Goal: Information Seeking & Learning: Find specific fact

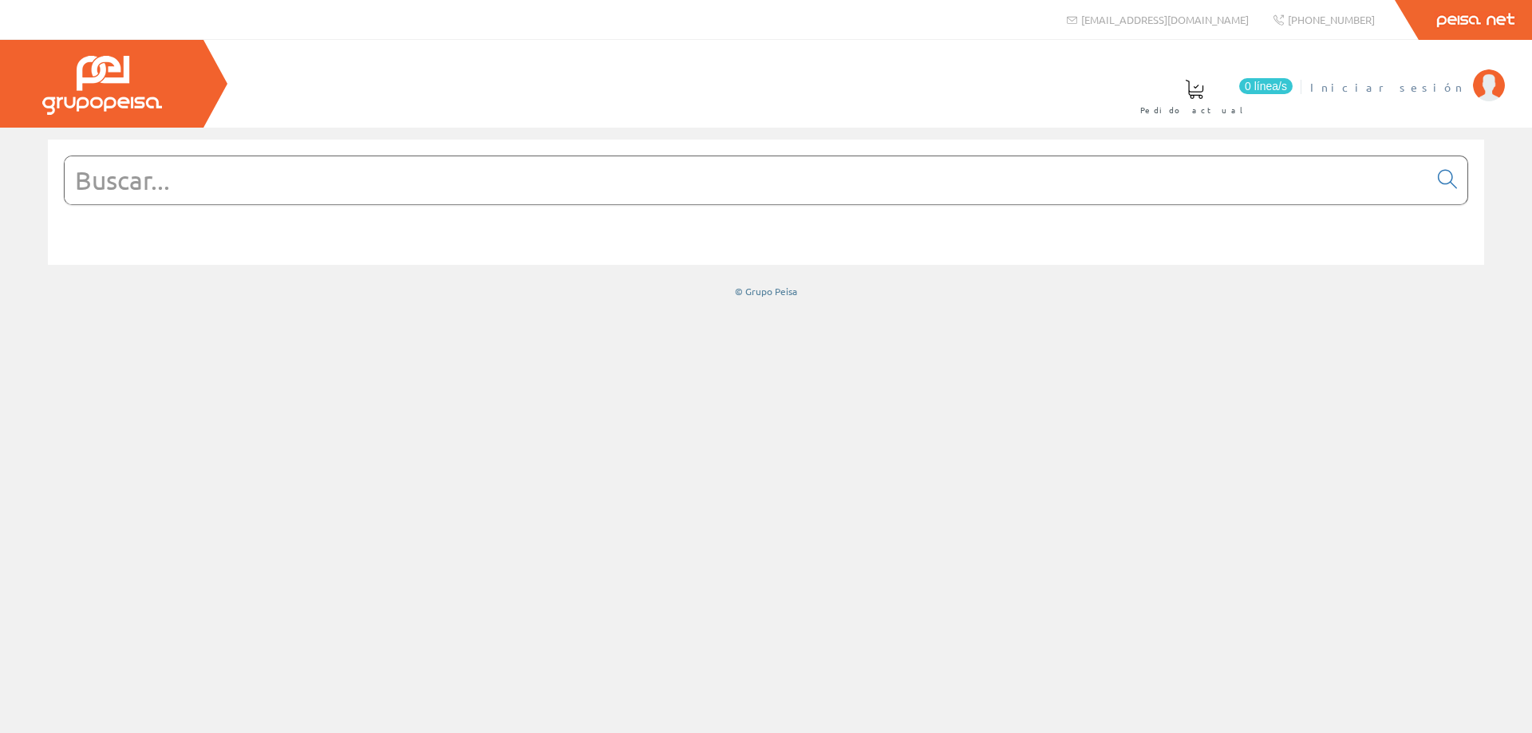
click at [1492, 88] on img at bounding box center [1489, 85] width 32 height 32
click at [592, 192] on input "text" at bounding box center [747, 180] width 1364 height 48
paste input "XALD01"
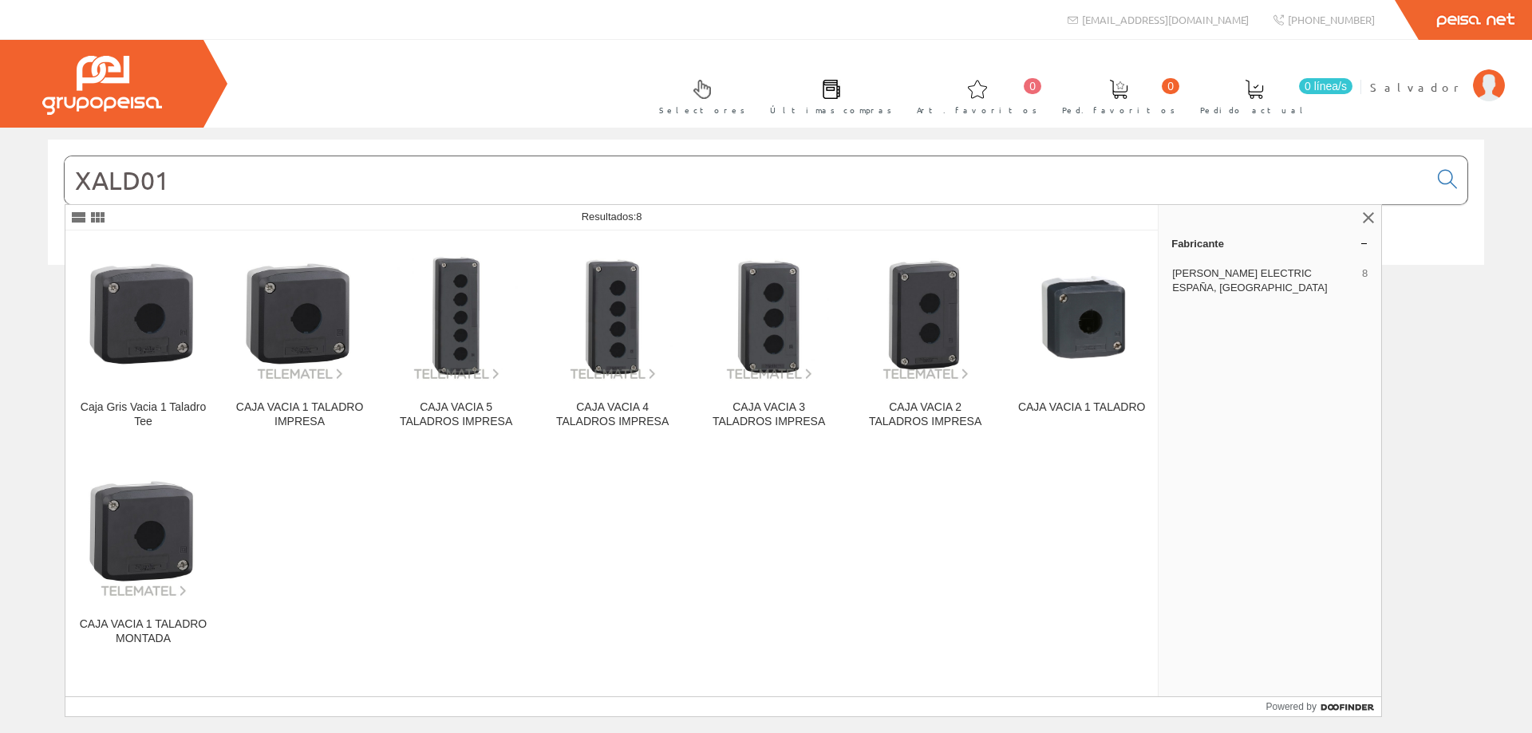
type input "XALD01"
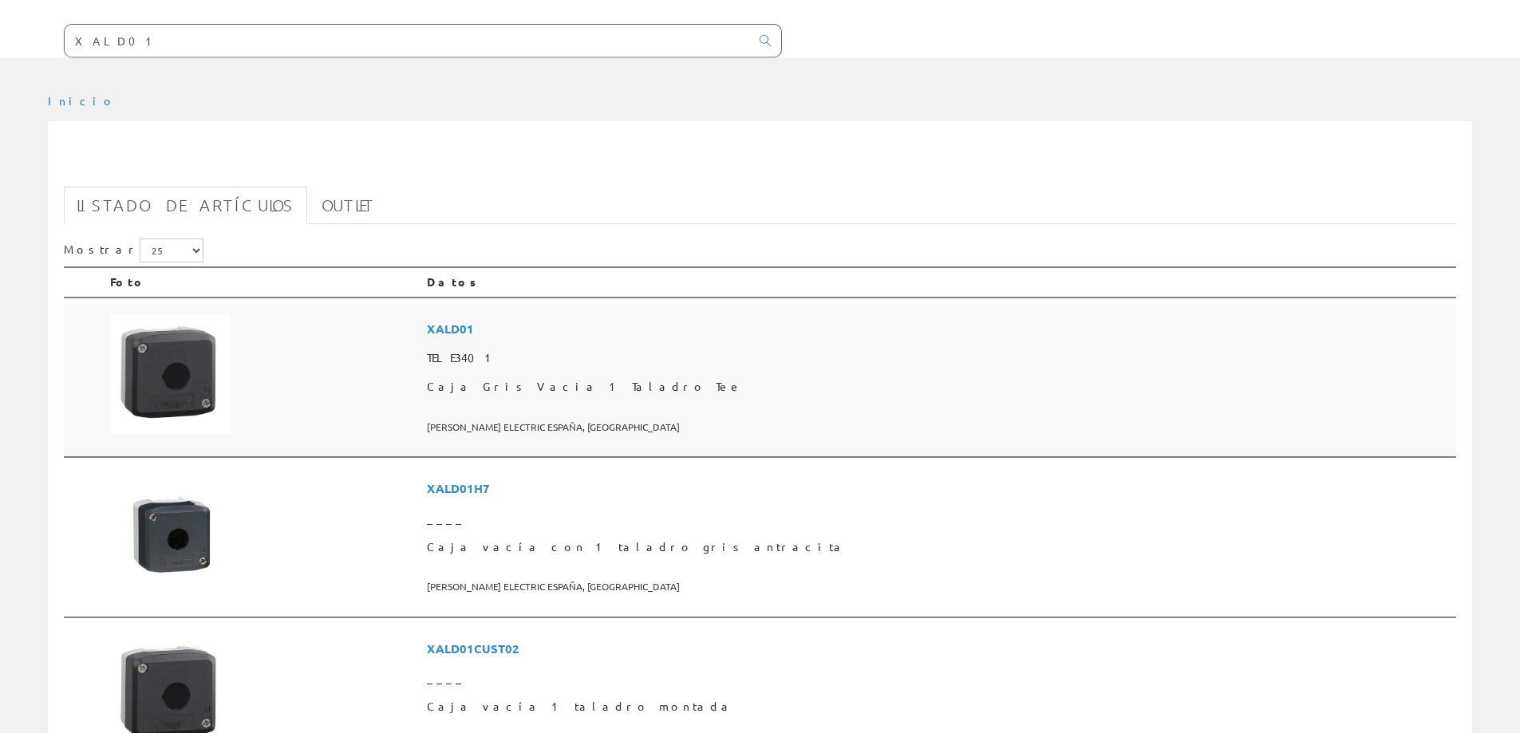
scroll to position [160, 0]
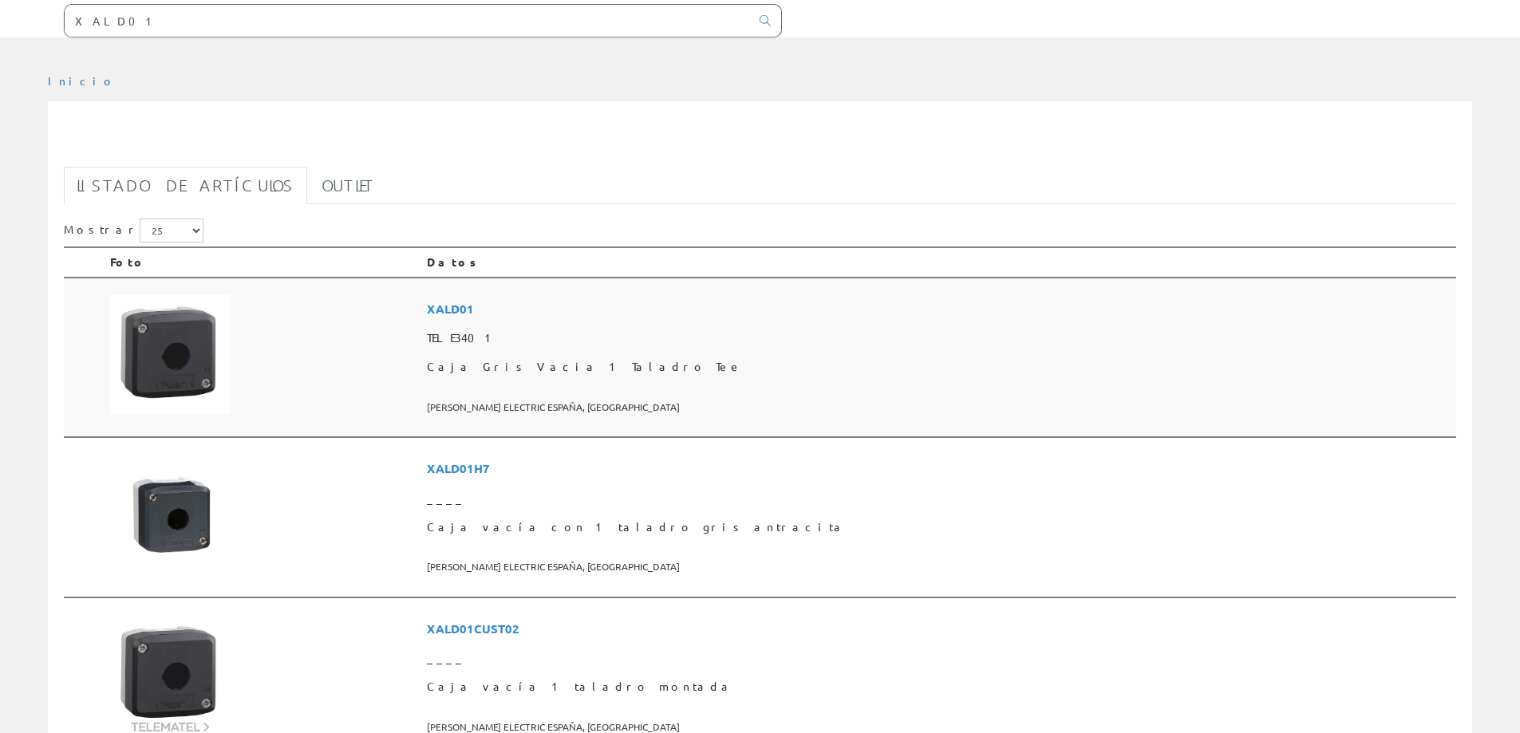
click at [663, 306] on span "XALD01" at bounding box center [938, 309] width 1023 height 30
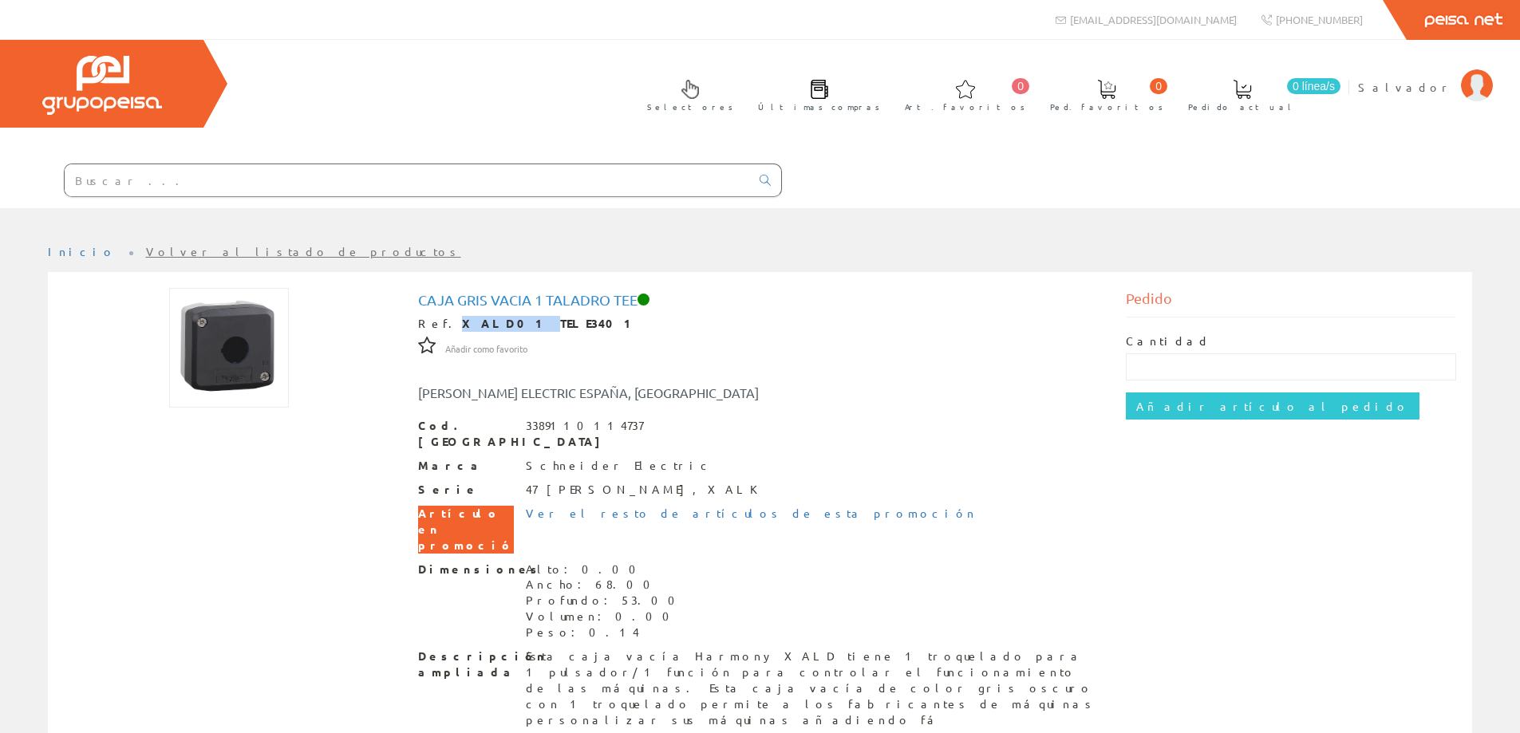
drag, startPoint x: 442, startPoint y: 322, endPoint x: 488, endPoint y: 318, distance: 45.7
click at [488, 318] on strong "XALD01 TELE3401" at bounding box center [550, 323] width 176 height 14
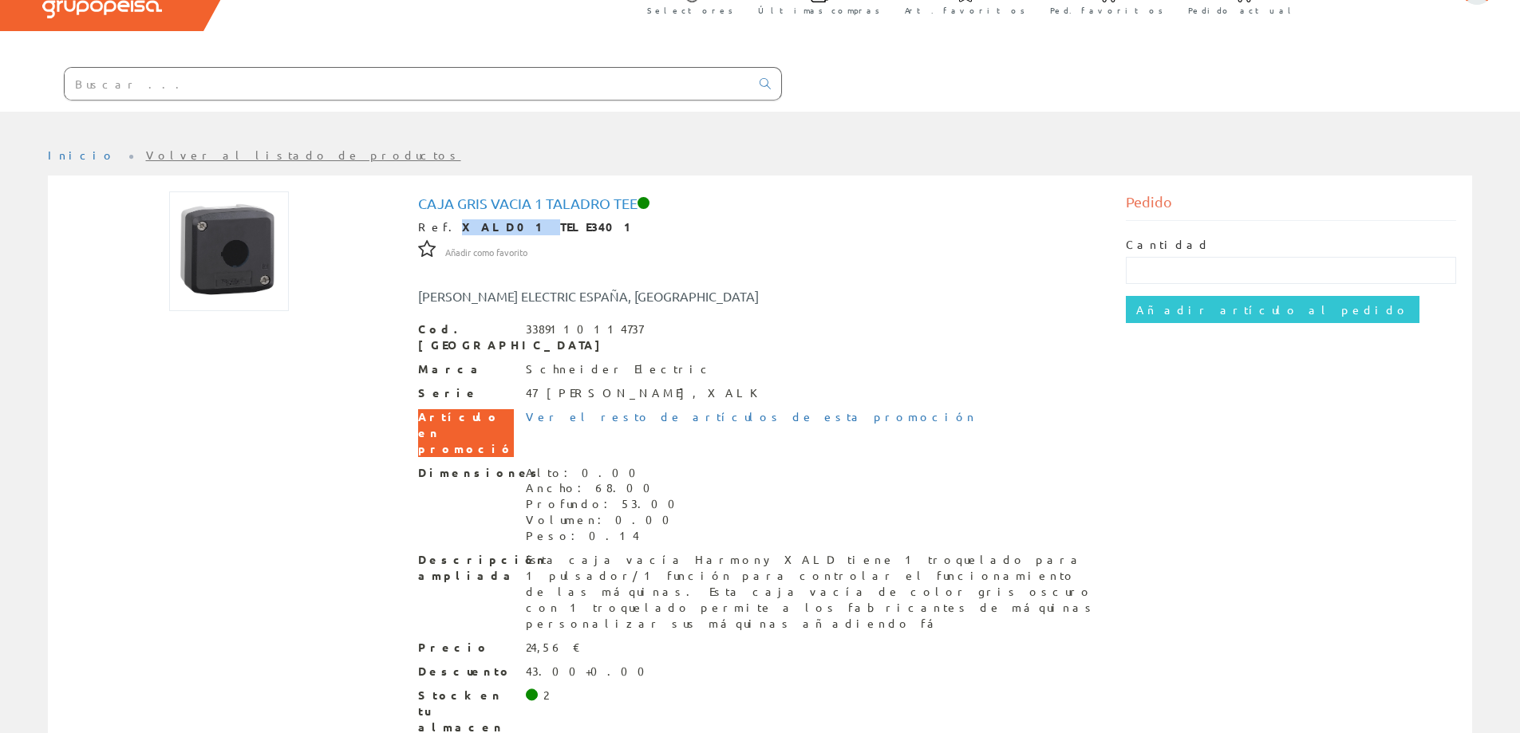
scroll to position [112, 0]
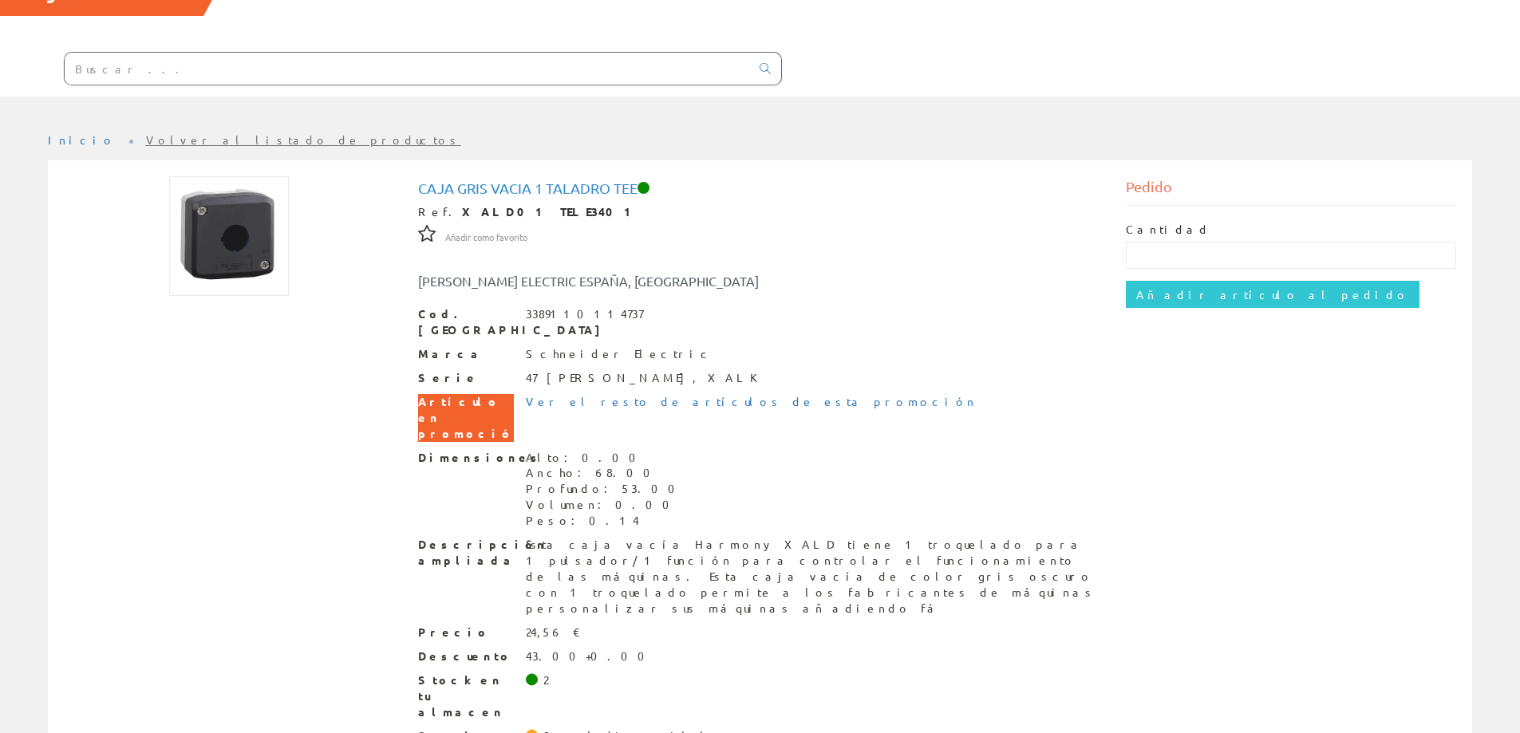
click at [765, 314] on div "Cod. Barras 3389110114737" at bounding box center [760, 322] width 685 height 32
click at [804, 298] on div "Caja Gris Vacia 1 Taladro Tee Ref. XALD01 TELE3401 Añadir como favorito Añadir …" at bounding box center [760, 478] width 685 height 596
click at [1015, 282] on div "SCHNEIDER ELECTRIC ESPAÑA, SA" at bounding box center [760, 273] width 709 height 34
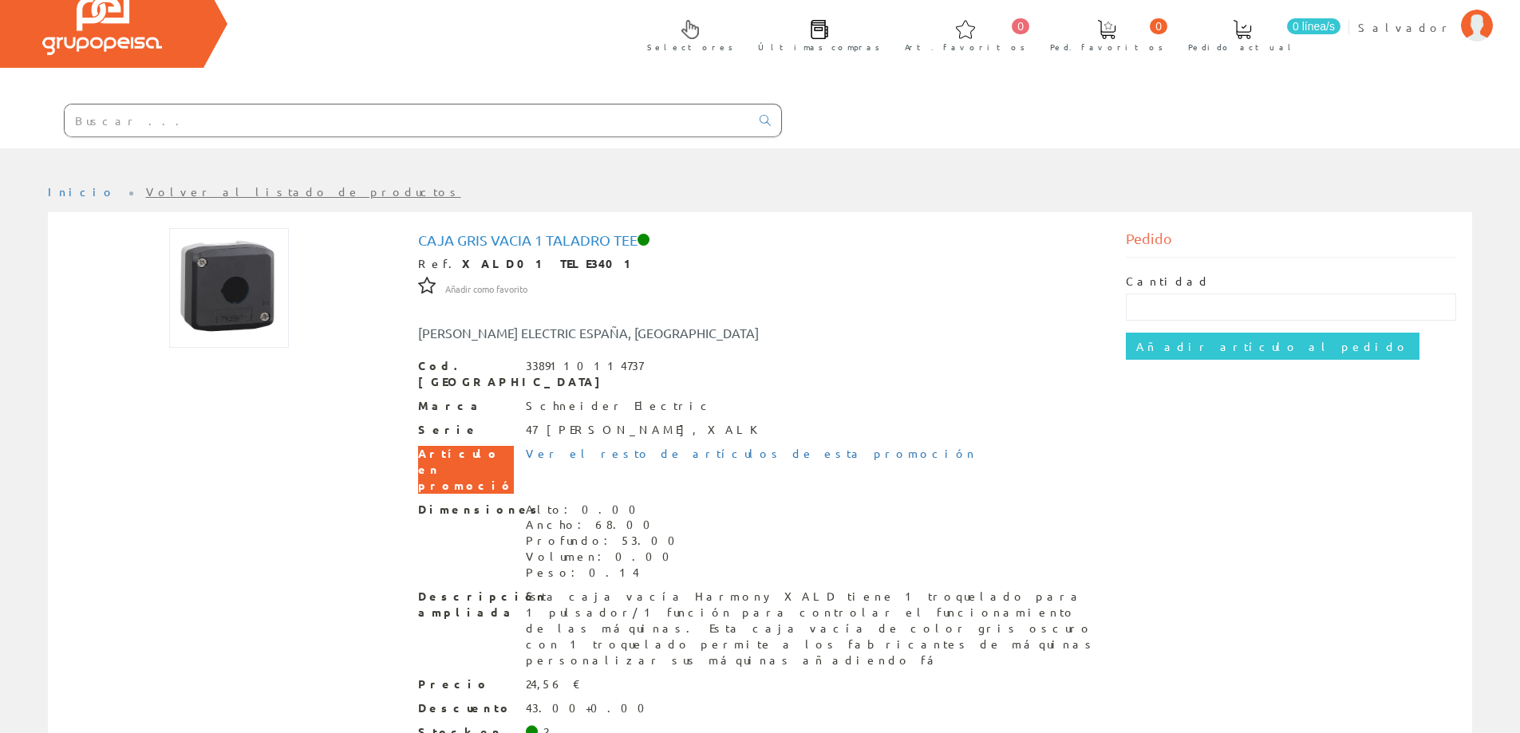
scroll to position [0, 0]
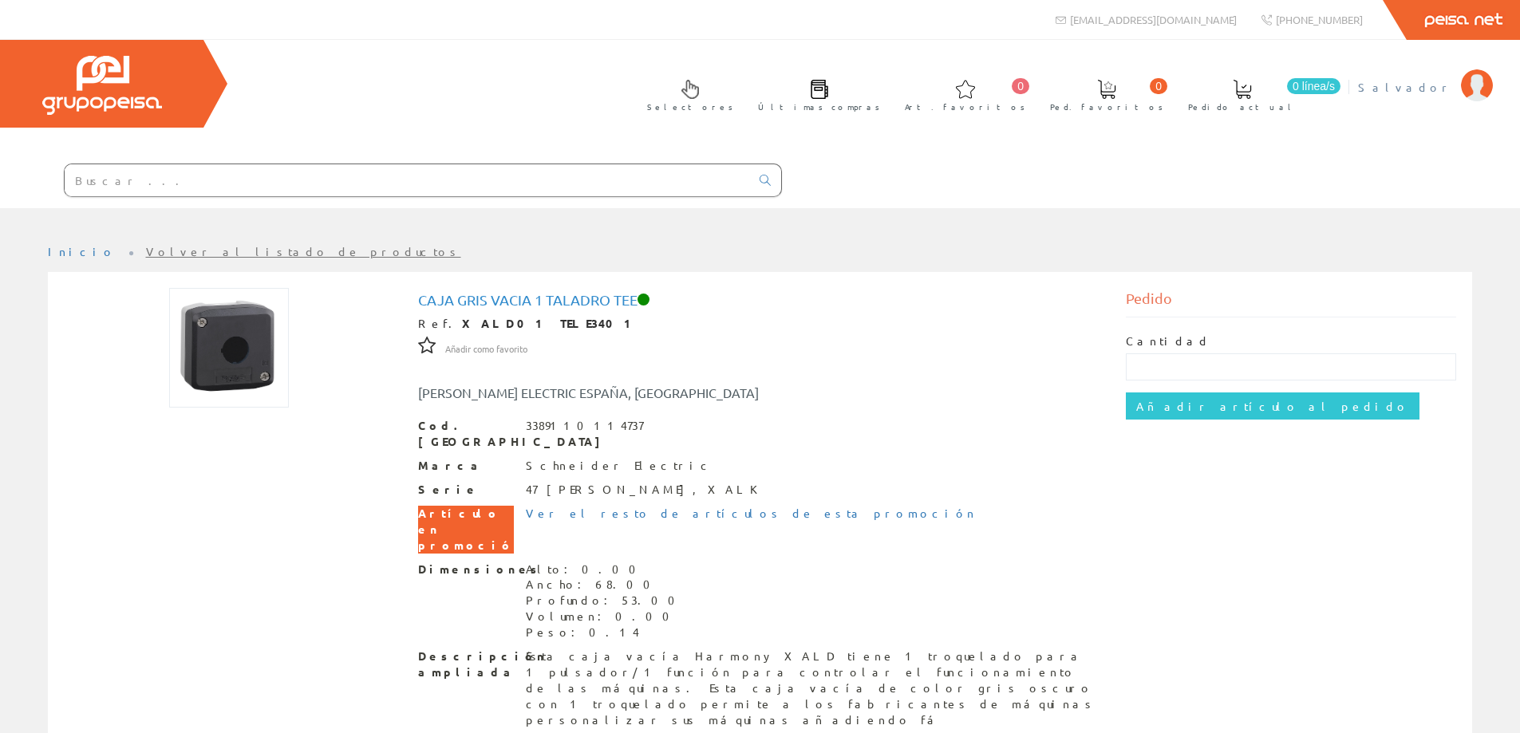
click at [1426, 81] on span "Salvador" at bounding box center [1405, 87] width 95 height 16
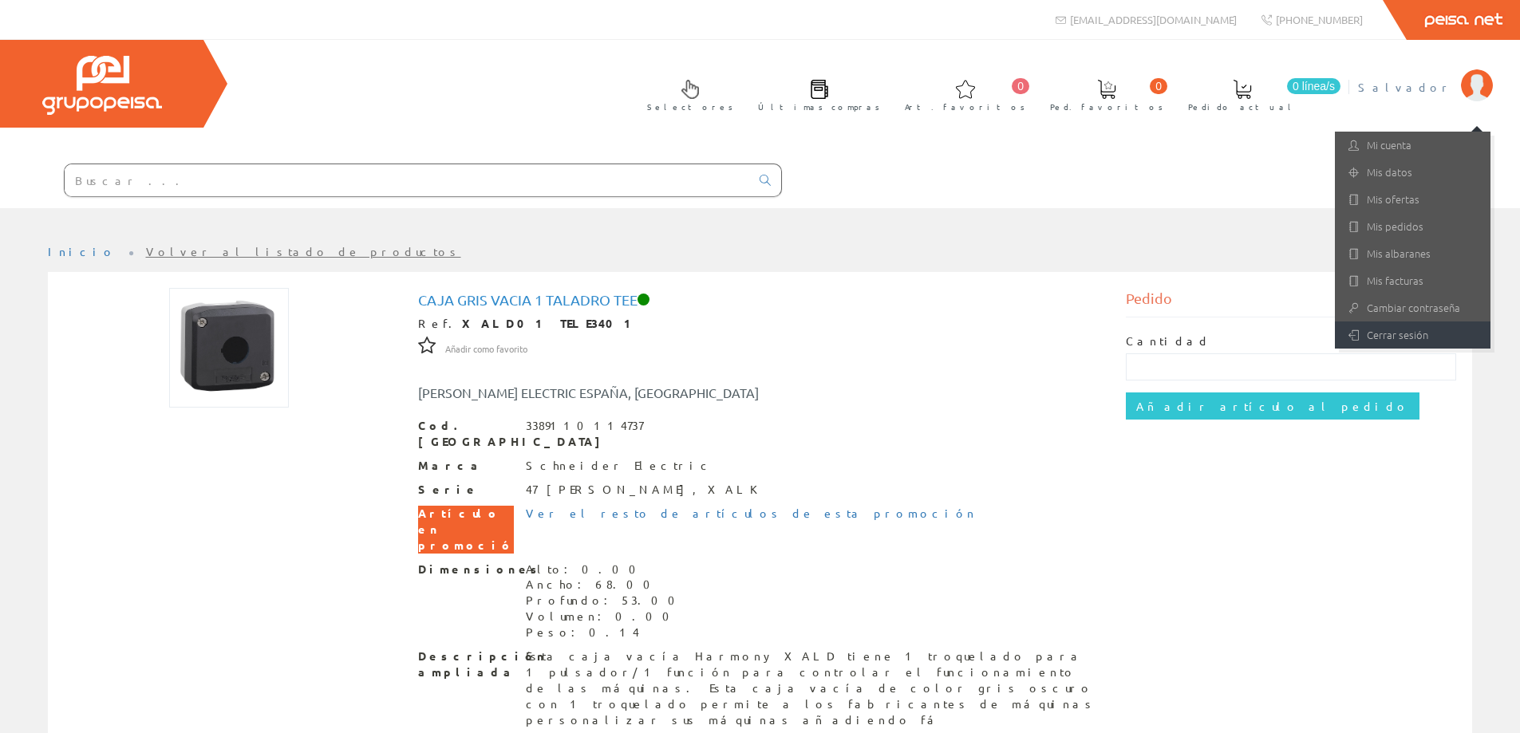
click at [1416, 334] on link "Cerrar sesión" at bounding box center [1413, 335] width 156 height 27
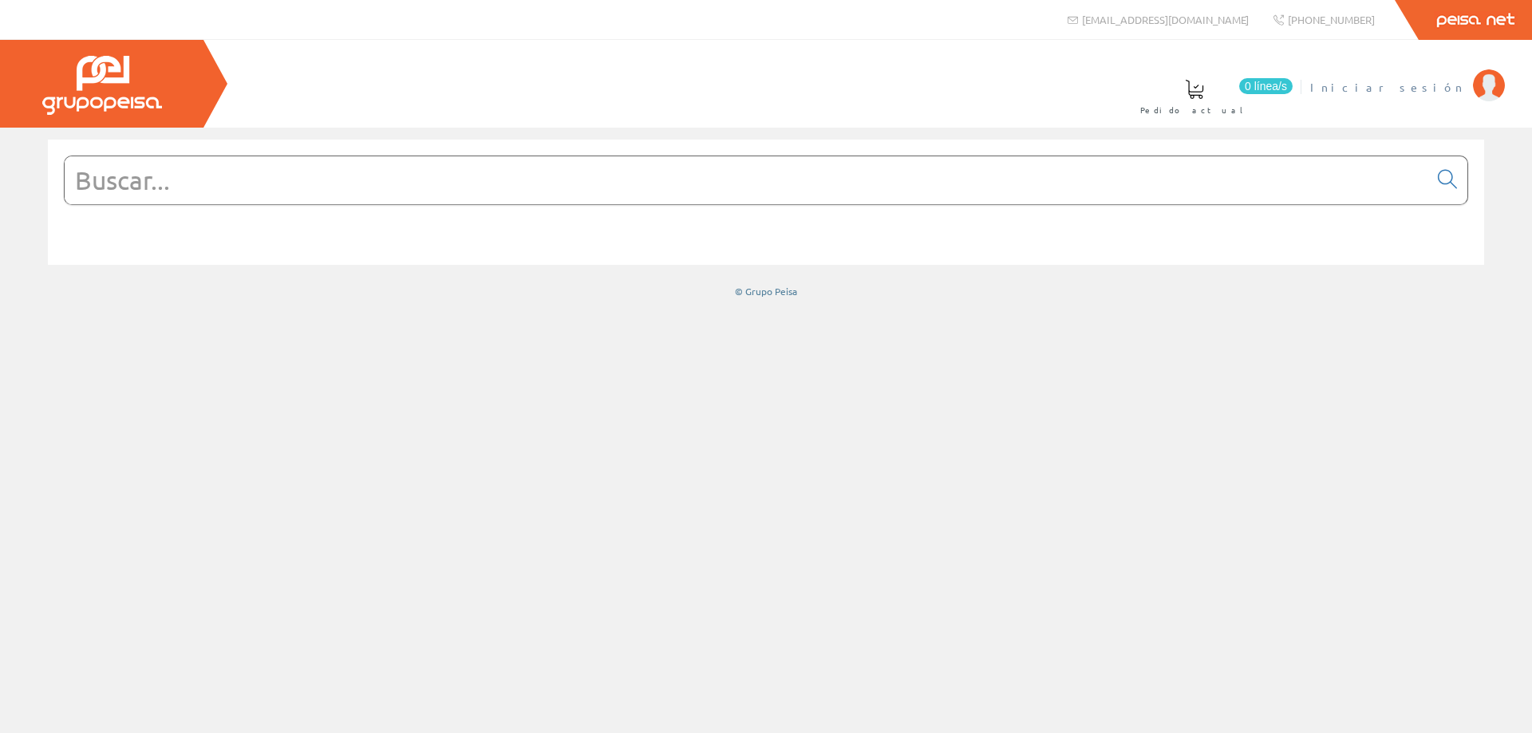
click at [1435, 91] on span "Iniciar sesión" at bounding box center [1387, 87] width 155 height 16
